Goal: Transaction & Acquisition: Subscribe to service/newsletter

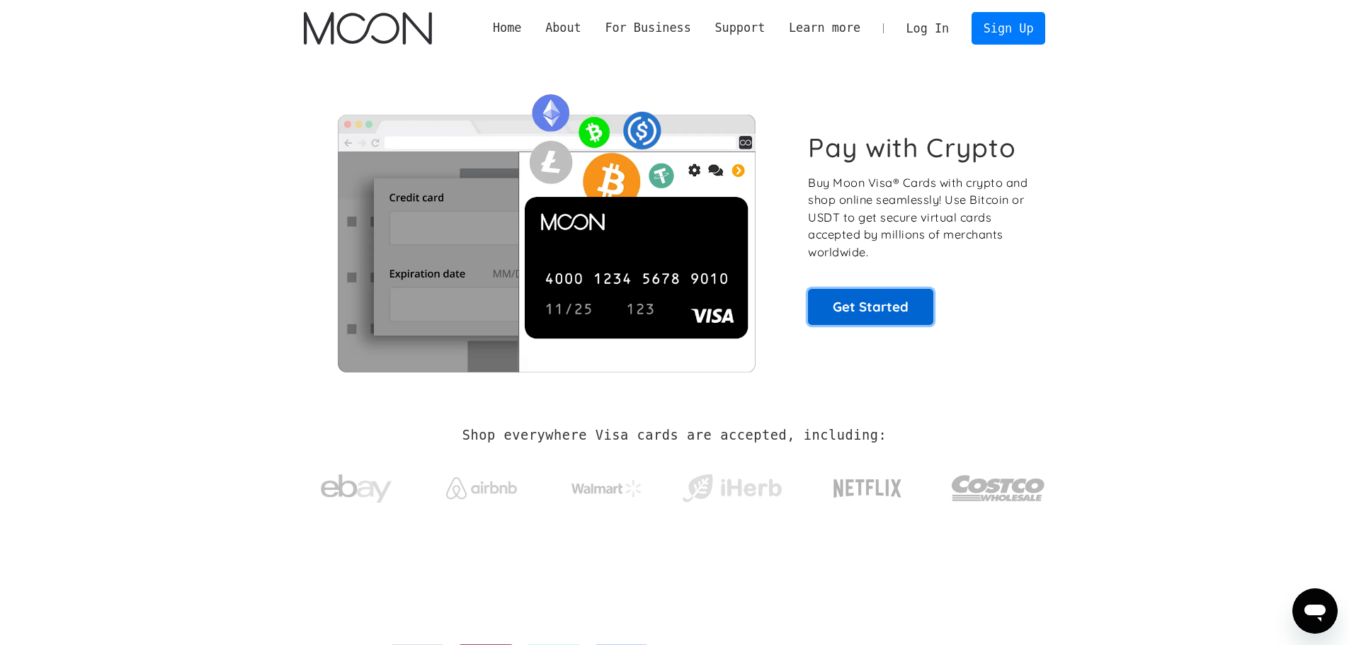
click at [882, 319] on link "Get Started" at bounding box center [870, 306] width 125 height 35
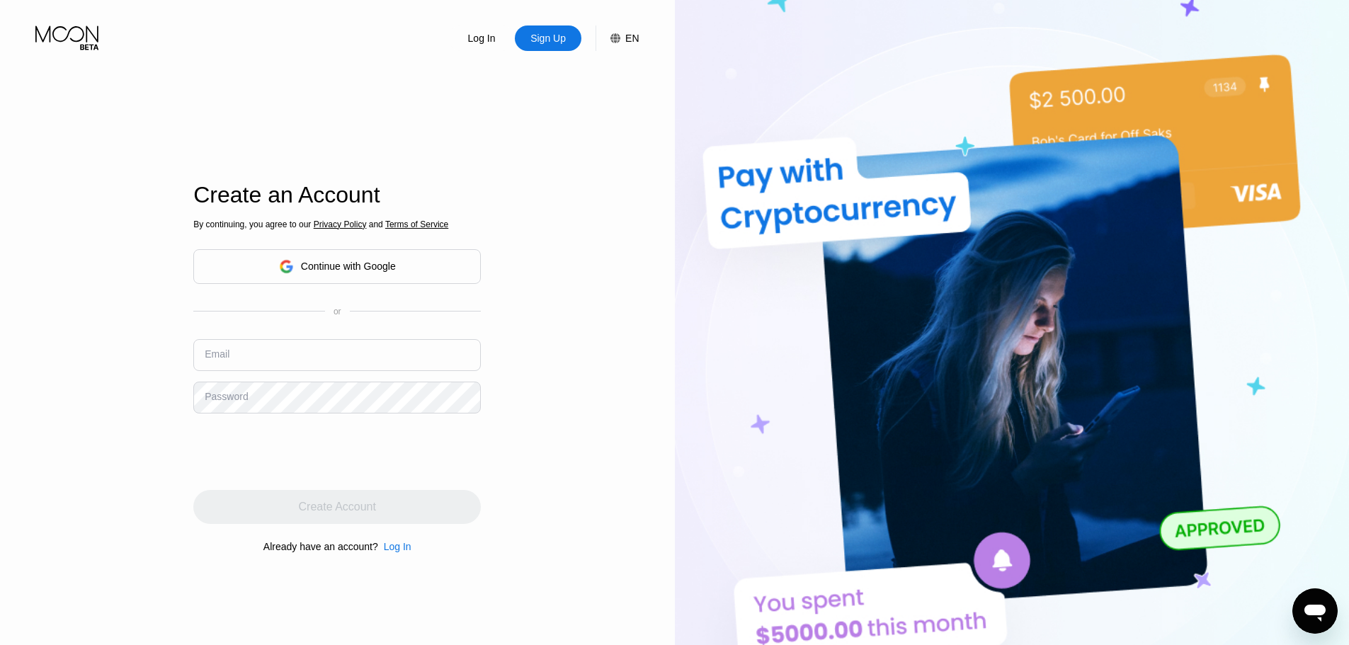
click at [375, 272] on div "Continue with Google" at bounding box center [348, 266] width 95 height 11
